Goal: Task Accomplishment & Management: Manage account settings

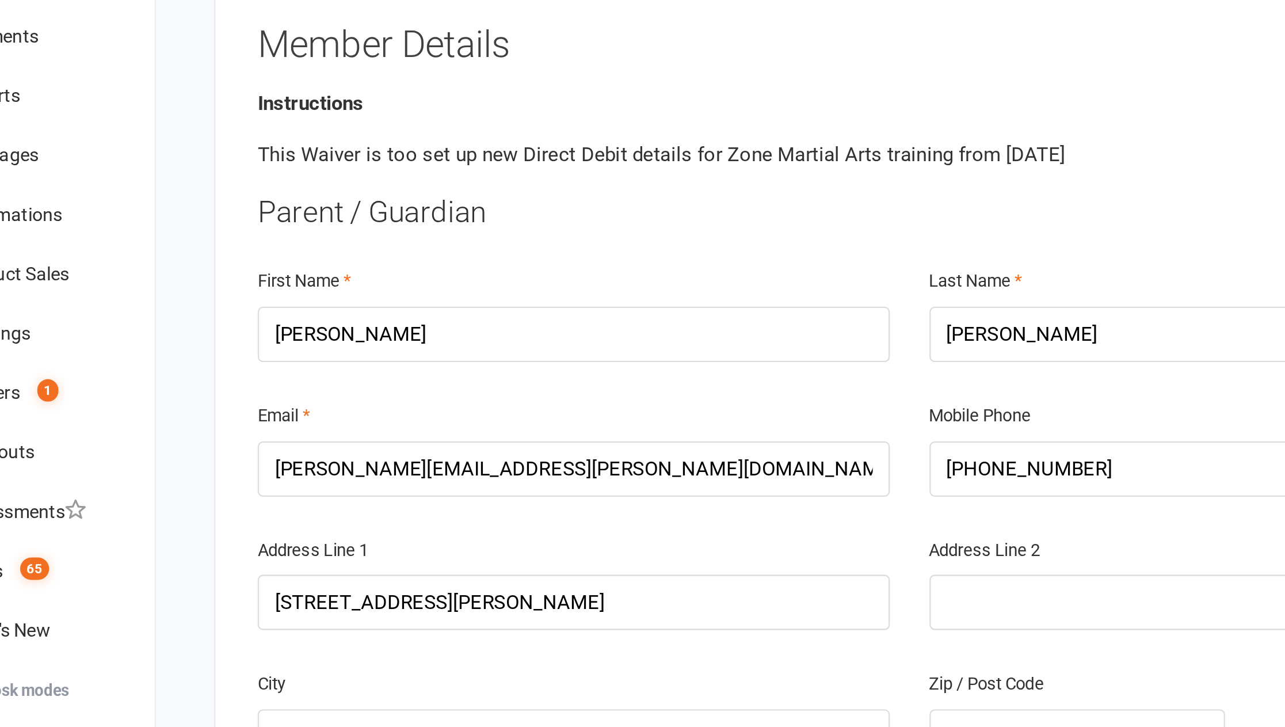
scroll to position [151, 0]
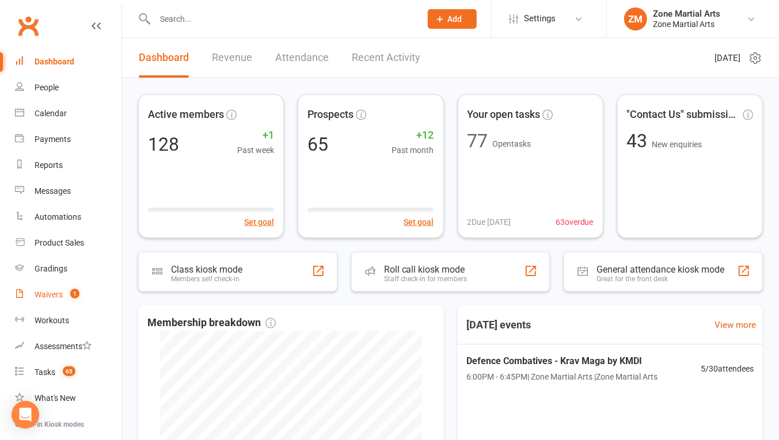
click at [63, 294] on link "Waivers 1" at bounding box center [68, 295] width 106 height 26
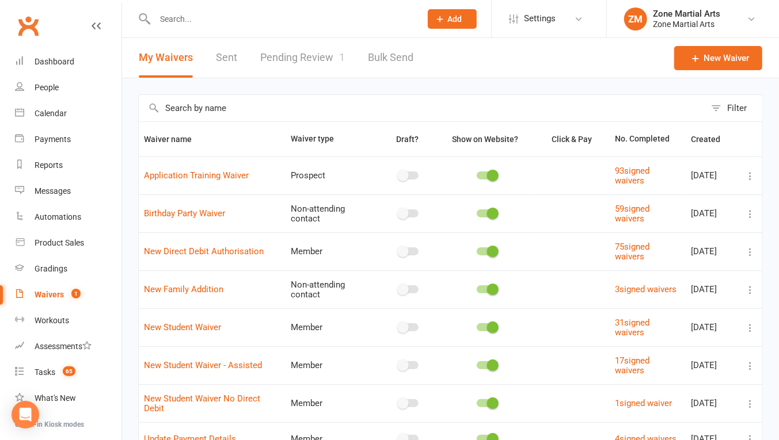
click at [306, 69] on link "Pending Review 1" at bounding box center [302, 58] width 85 height 40
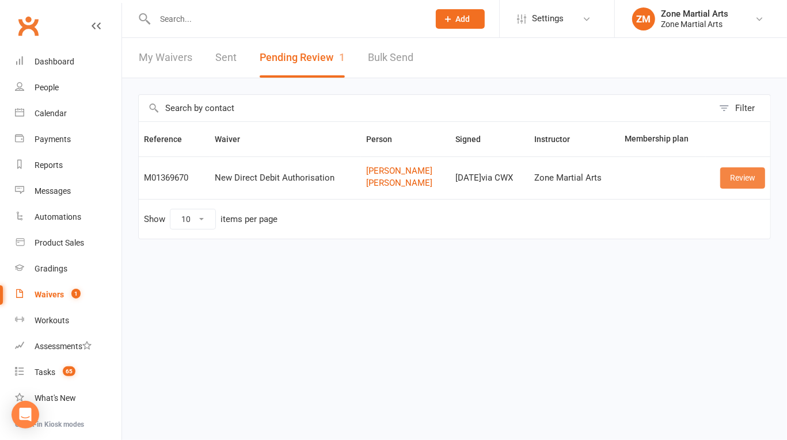
click at [732, 176] on link "Review" at bounding box center [742, 178] width 45 height 21
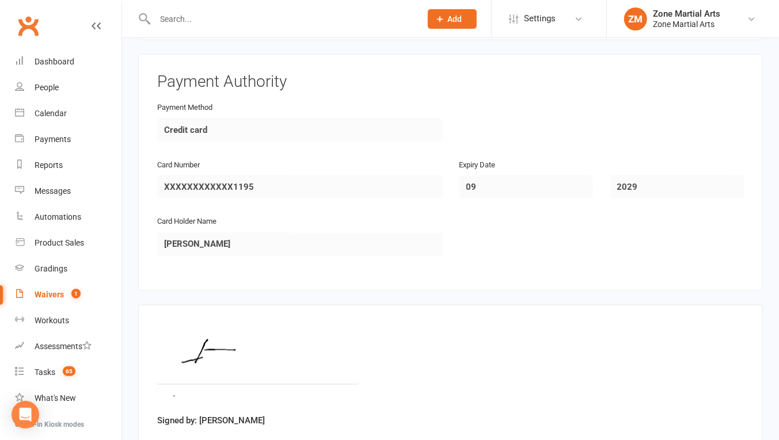
scroll to position [1011, 0]
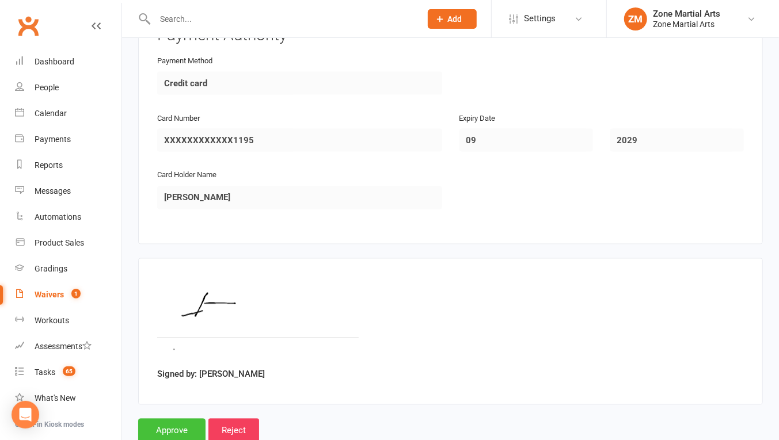
click at [161, 419] on input "Approve" at bounding box center [171, 431] width 67 height 24
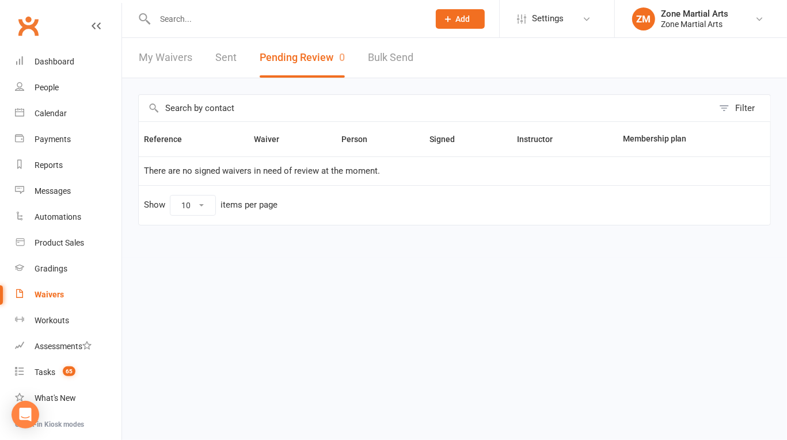
click at [211, 22] on input "text" at bounding box center [285, 19] width 269 height 16
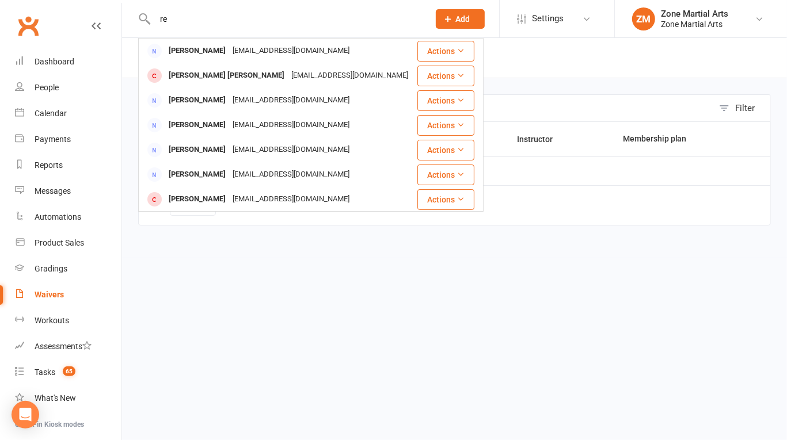
type input "r"
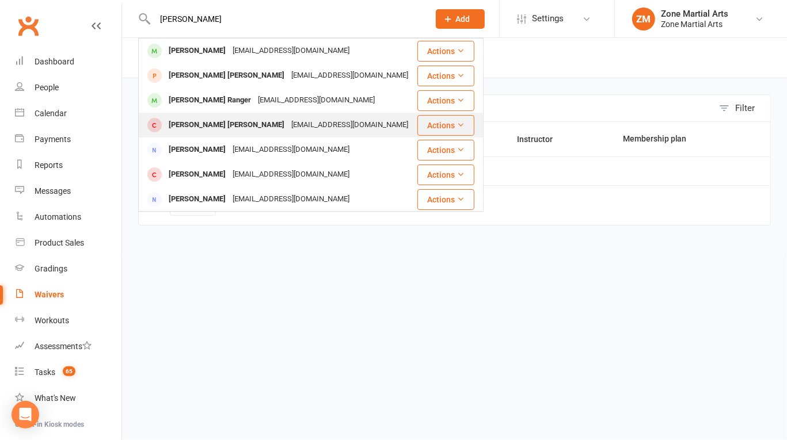
type input "[PERSON_NAME]"
click at [288, 122] on div "[EMAIL_ADDRESS][DOMAIN_NAME]" at bounding box center [350, 125] width 124 height 17
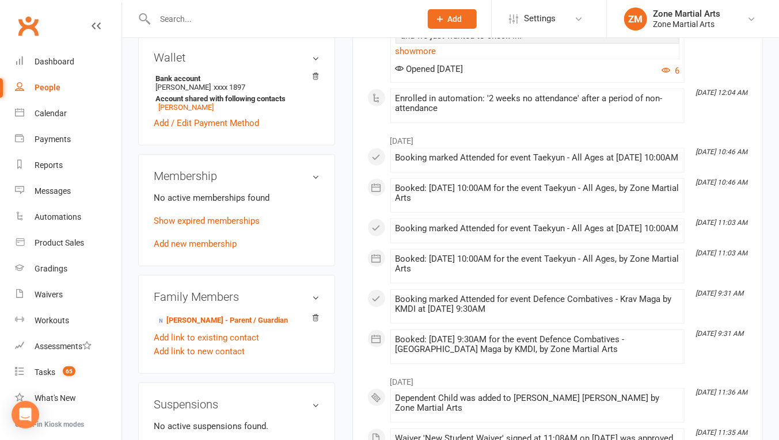
scroll to position [450, 0]
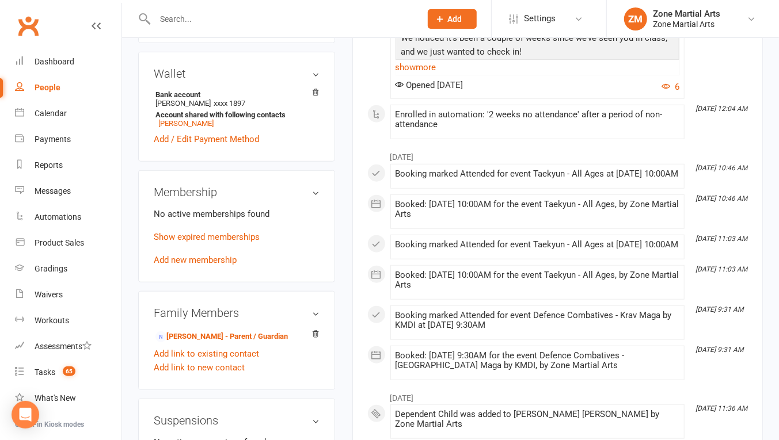
click at [311, 190] on h3 "Membership" at bounding box center [237, 192] width 166 height 13
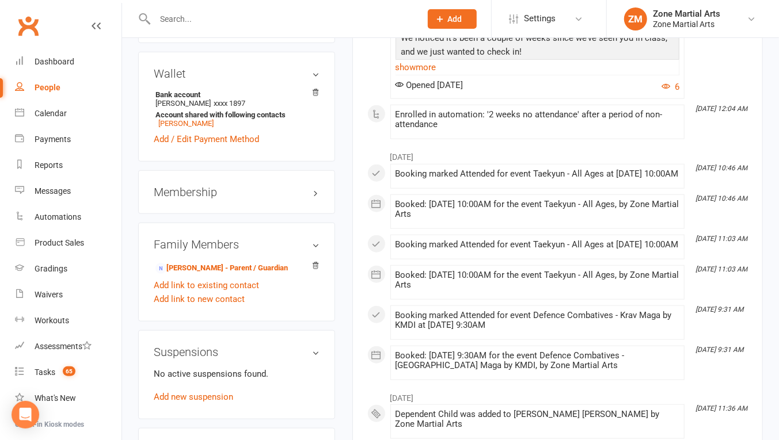
click at [317, 189] on h3 "Membership" at bounding box center [237, 192] width 166 height 13
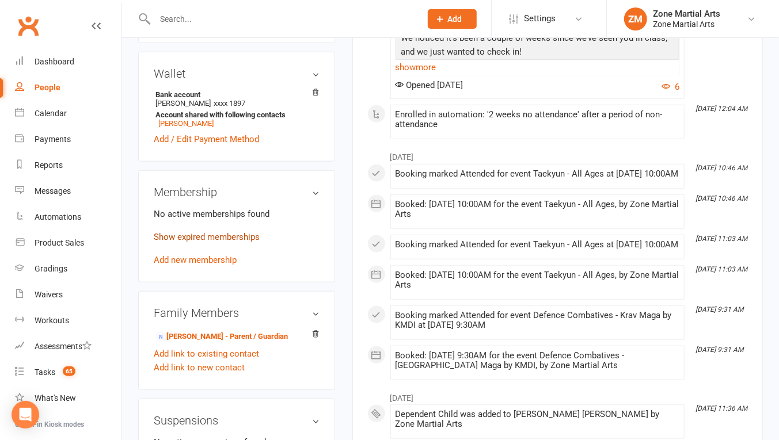
click at [234, 235] on link "Show expired memberships" at bounding box center [207, 237] width 106 height 10
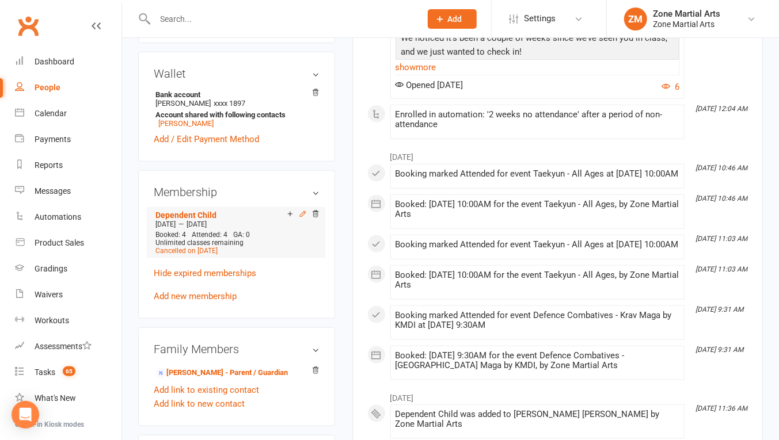
click at [302, 213] on icon at bounding box center [302, 213] width 5 height 5
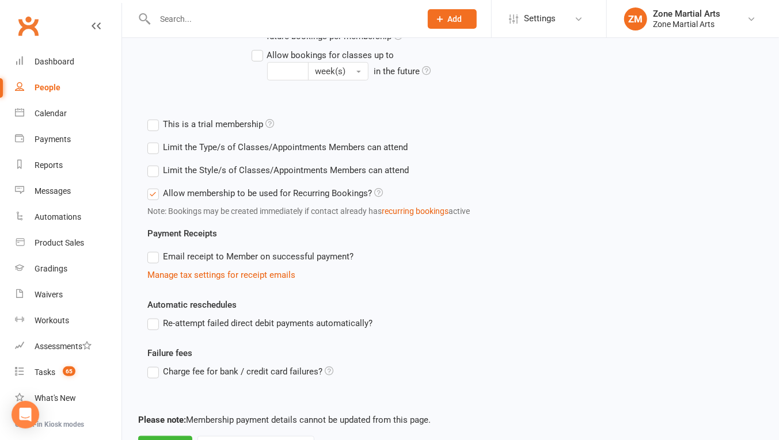
scroll to position [421, 0]
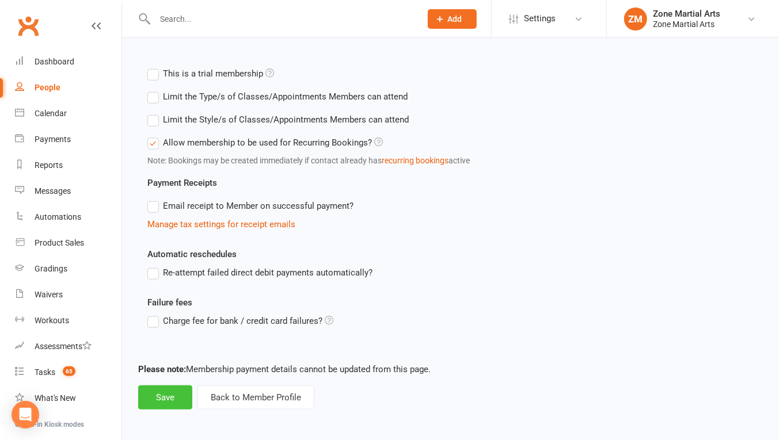
click at [169, 406] on button "Save" at bounding box center [165, 398] width 54 height 24
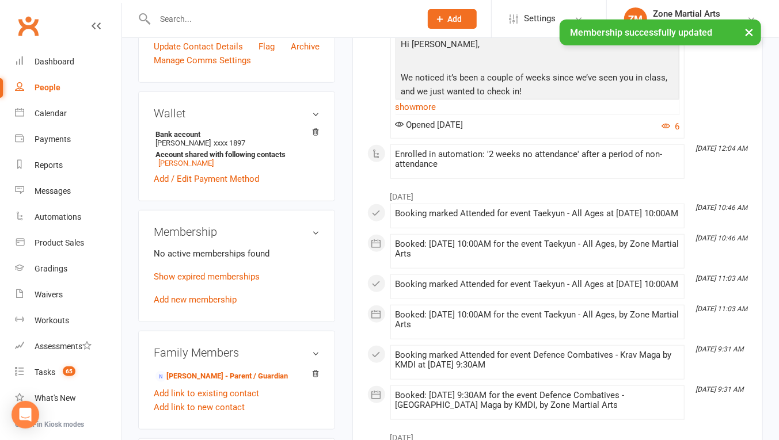
scroll to position [446, 0]
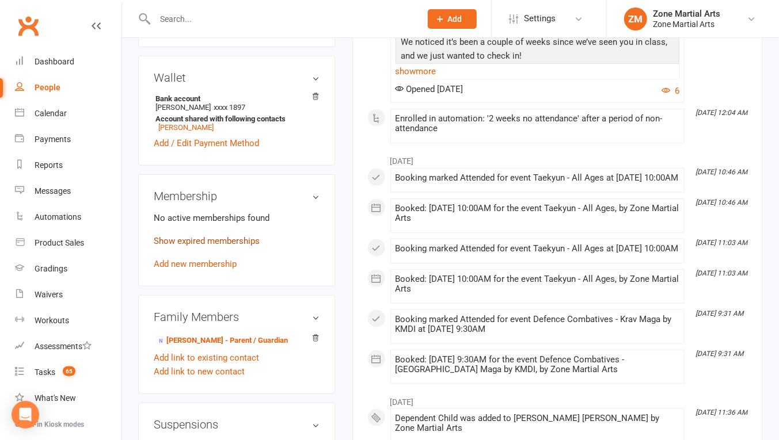
click at [205, 244] on link "Show expired memberships" at bounding box center [207, 241] width 106 height 10
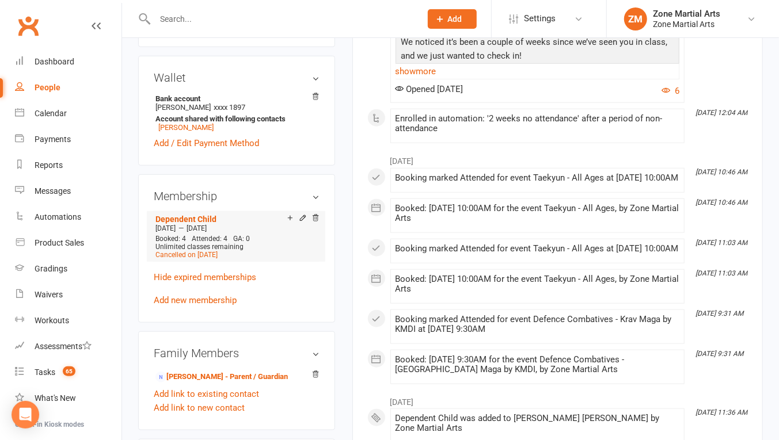
click at [174, 241] on span "Booked: 4" at bounding box center [170, 239] width 31 height 8
click at [301, 222] on icon at bounding box center [303, 218] width 8 height 8
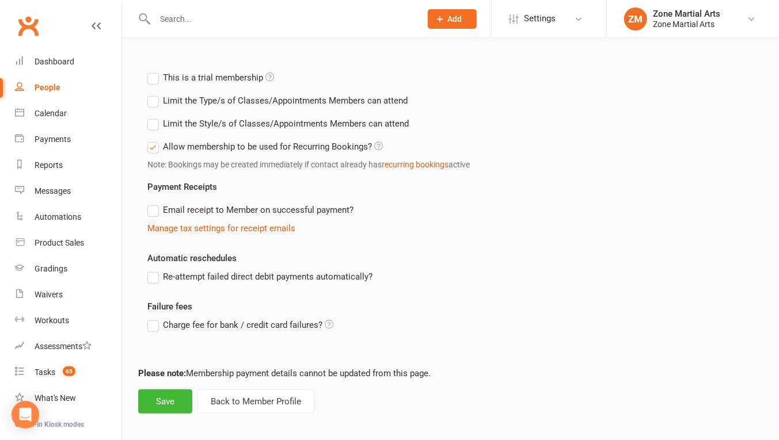
scroll to position [421, 0]
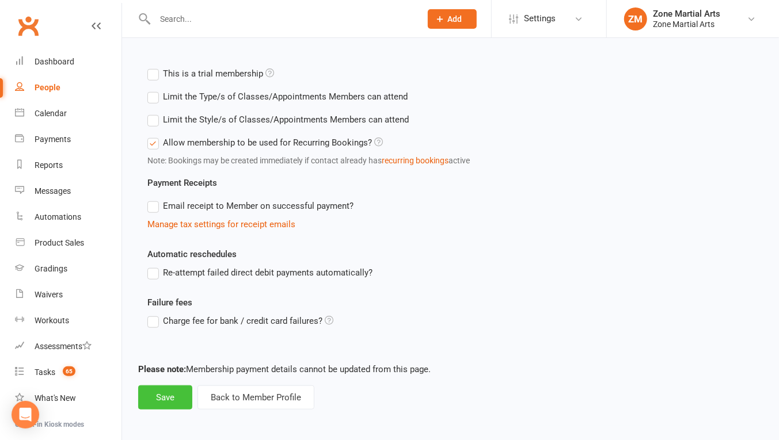
click at [162, 396] on button "Save" at bounding box center [165, 398] width 54 height 24
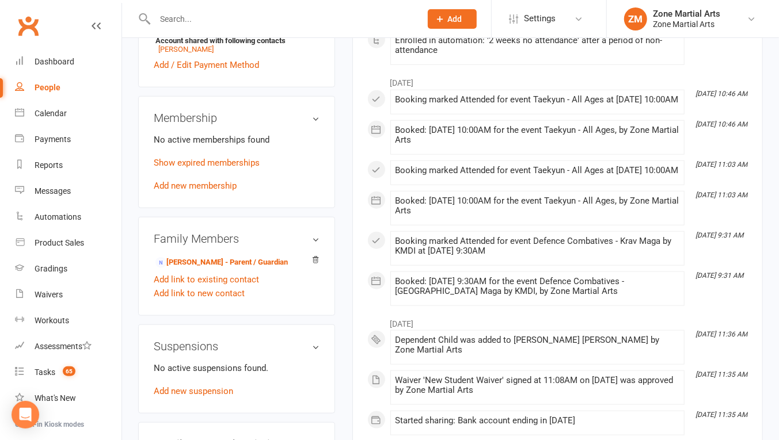
scroll to position [524, 0]
click at [186, 187] on link "Add new membership" at bounding box center [195, 185] width 83 height 10
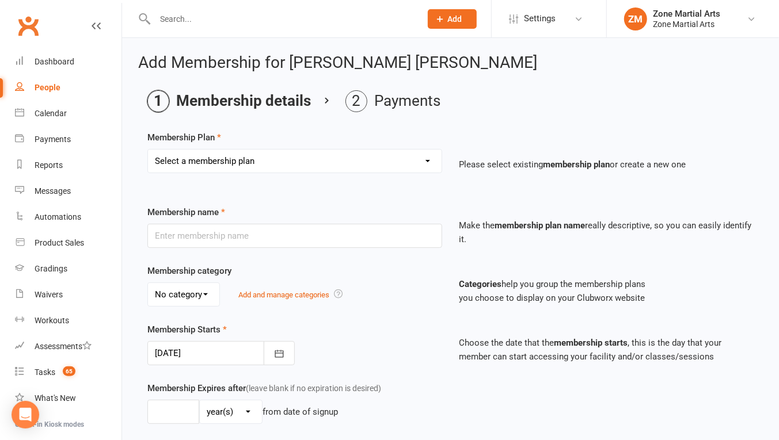
click at [182, 154] on select "Select a membership plan Create new Membership Plan Per Term $270 Per Fortnight…" at bounding box center [295, 161] width 294 height 23
select select "19"
click at [148, 150] on select "Select a membership plan Create new Membership Plan Per Term $270 Per Fortnight…" at bounding box center [295, 161] width 294 height 23
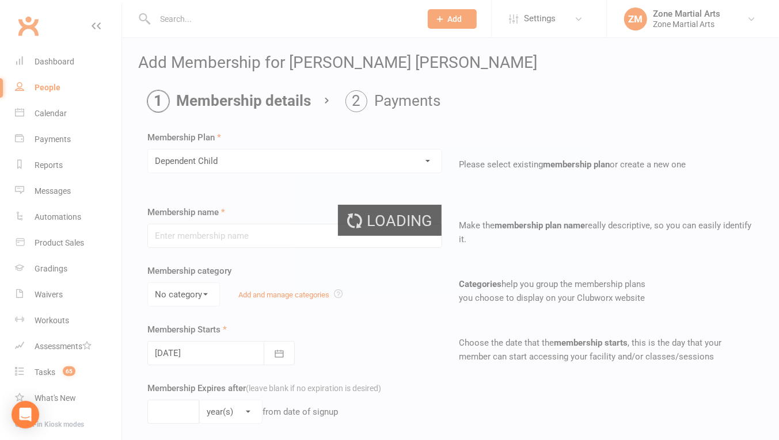
type input "Dependent Child"
select select "0"
type input "0"
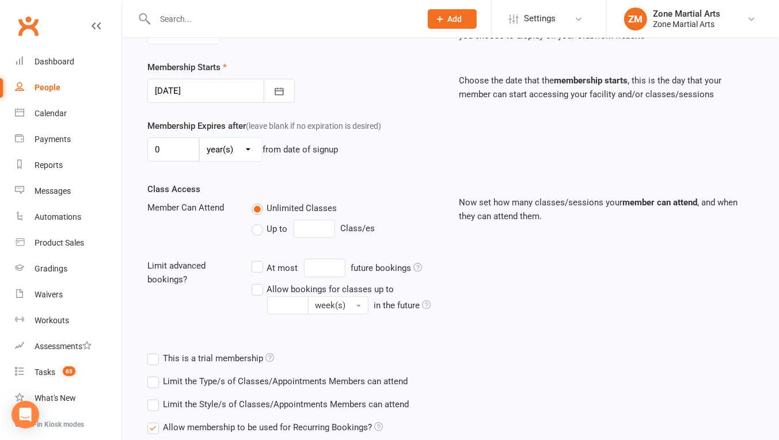
scroll to position [355, 0]
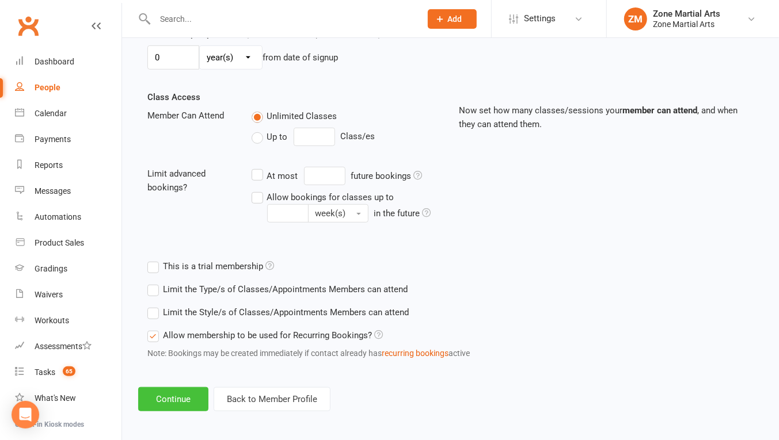
click at [166, 391] on button "Continue" at bounding box center [173, 399] width 70 height 24
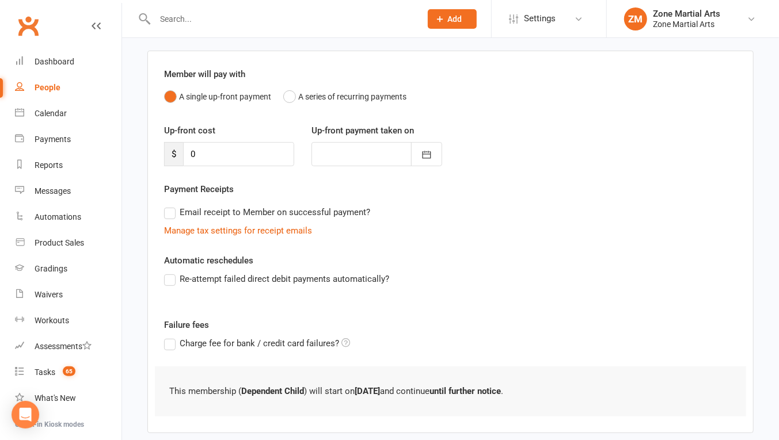
scroll to position [138, 0]
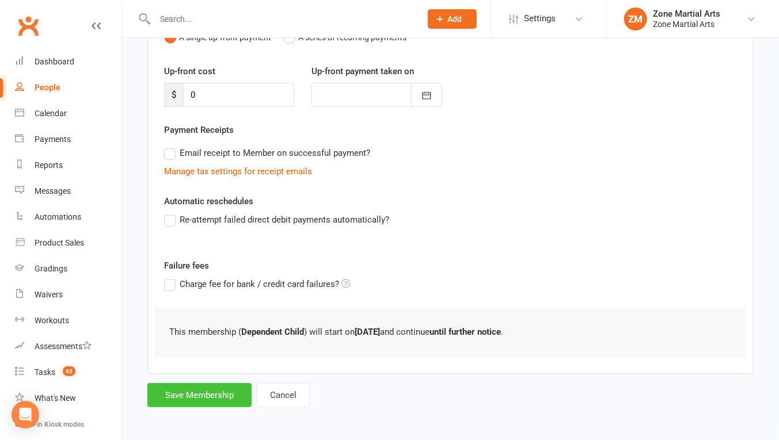
click at [186, 397] on button "Save Membership" at bounding box center [199, 395] width 104 height 24
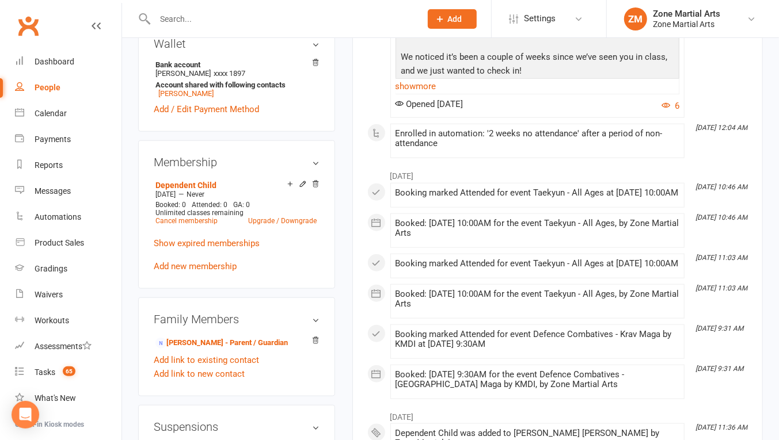
scroll to position [473, 0]
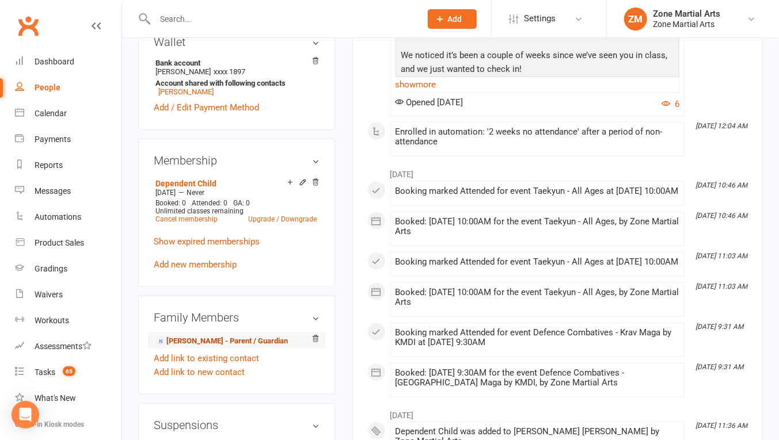
click at [187, 342] on link "[PERSON_NAME] - Parent / Guardian" at bounding box center [221, 342] width 132 height 12
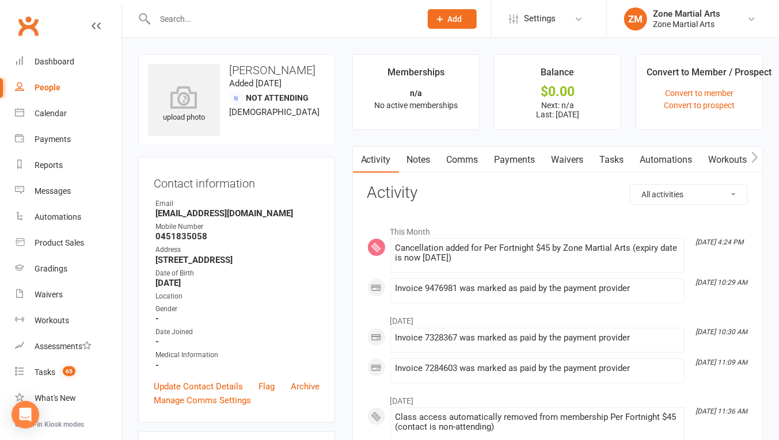
click at [527, 167] on link "Payments" at bounding box center [514, 160] width 57 height 26
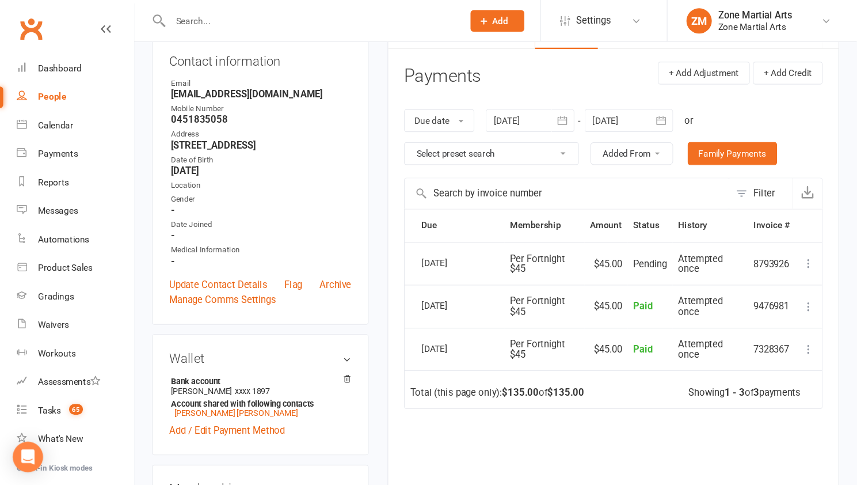
scroll to position [128, 0]
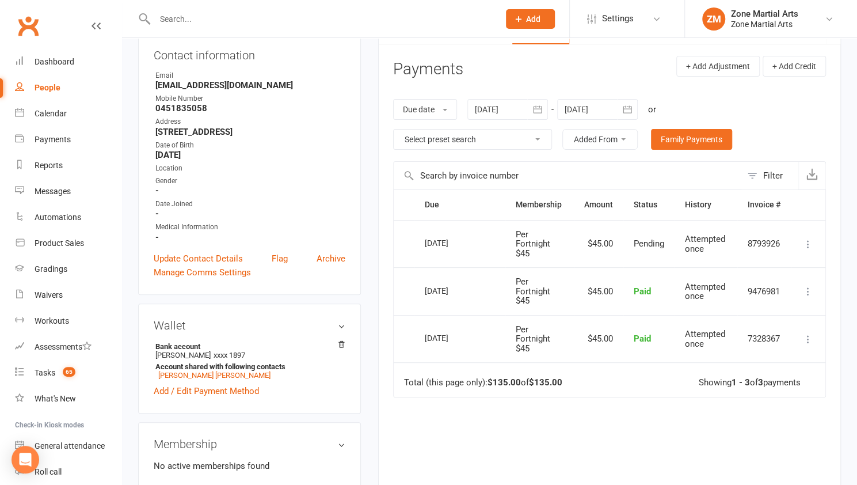
click at [200, 17] on input "text" at bounding box center [321, 19] width 340 height 16
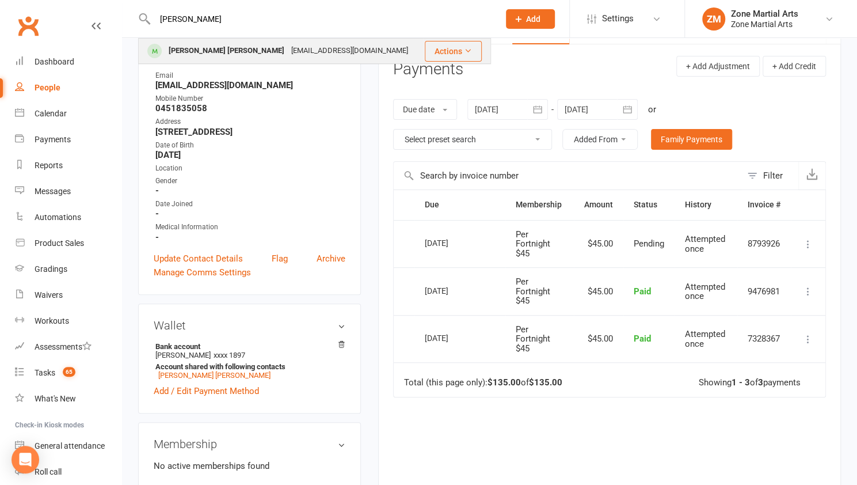
type input "[PERSON_NAME]"
click at [204, 40] on div "[PERSON_NAME] [PERSON_NAME] [EMAIL_ADDRESS][DOMAIN_NAME]" at bounding box center [280, 51] width 283 height 24
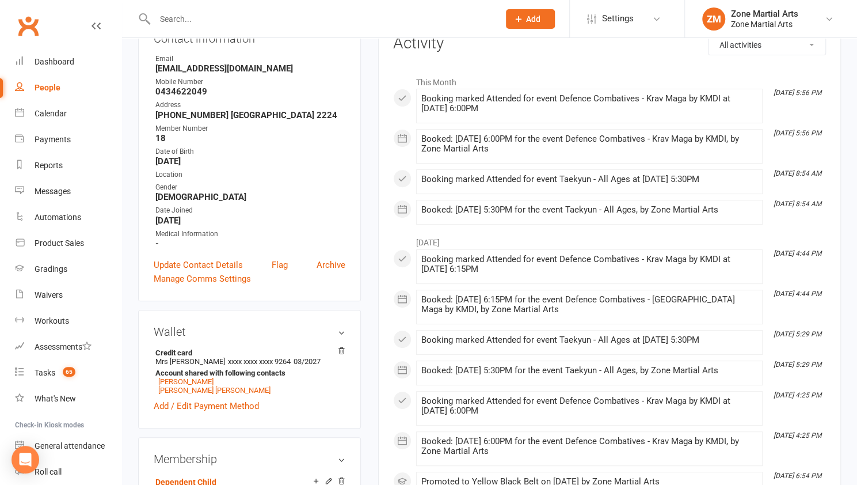
scroll to position [165, 0]
